Goal: Transaction & Acquisition: Purchase product/service

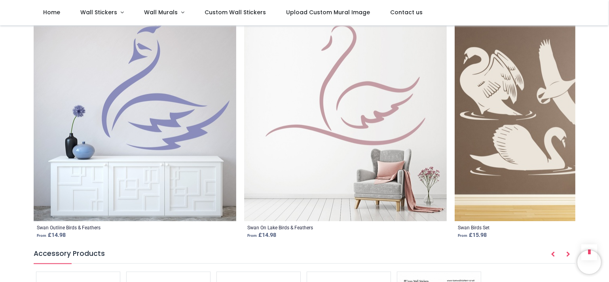
scroll to position [1017, 0]
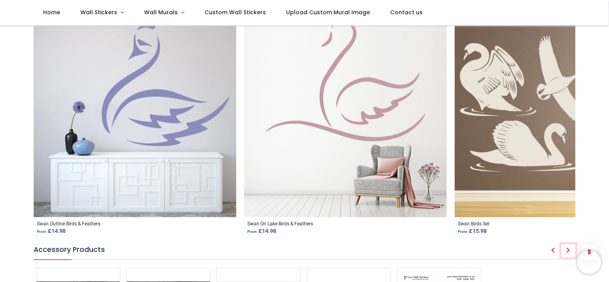
click at [565, 244] on button "Next" at bounding box center [568, 250] width 14 height 13
click at [568, 247] on icon "Next" at bounding box center [568, 250] width 4 height 6
drag, startPoint x: 606, startPoint y: 179, endPoint x: 603, endPoint y: 192, distance: 12.7
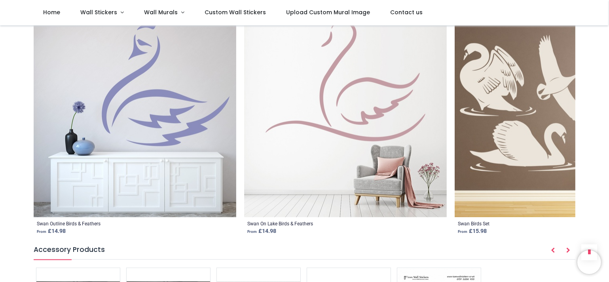
drag, startPoint x: 605, startPoint y: 111, endPoint x: 605, endPoint y: 130, distance: 19.0
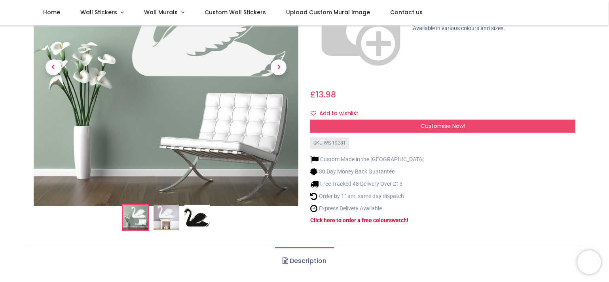
scroll to position [99, 0]
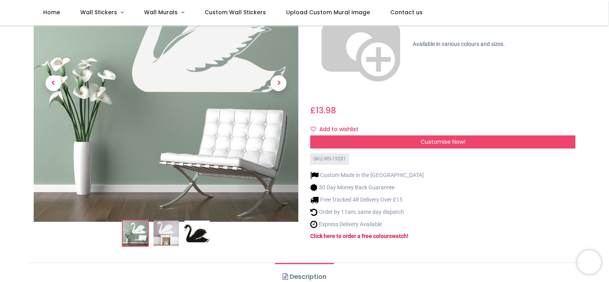
click at [169, 230] on img at bounding box center [166, 232] width 25 height 25
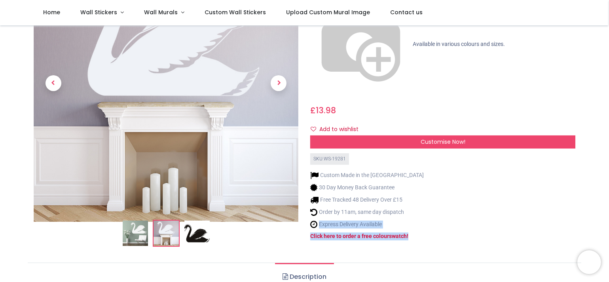
drag, startPoint x: 606, startPoint y: 162, endPoint x: 605, endPoint y: 135, distance: 27.0
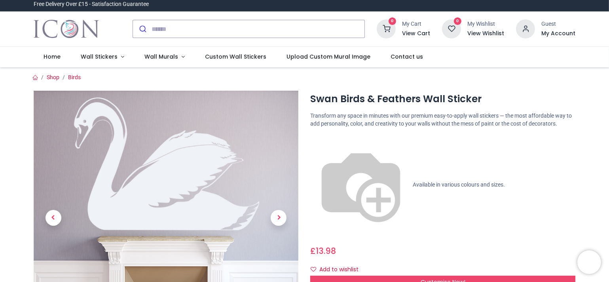
scroll to position [0, 0]
